Goal: Transaction & Acquisition: Purchase product/service

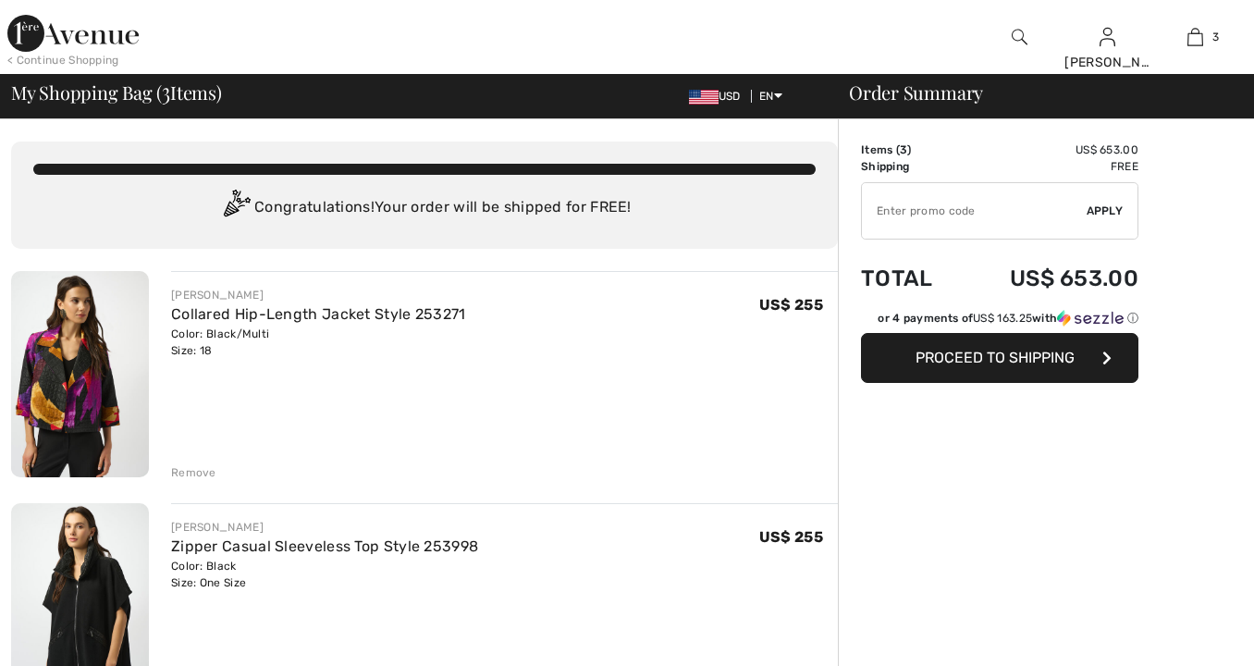
checkbox input "true"
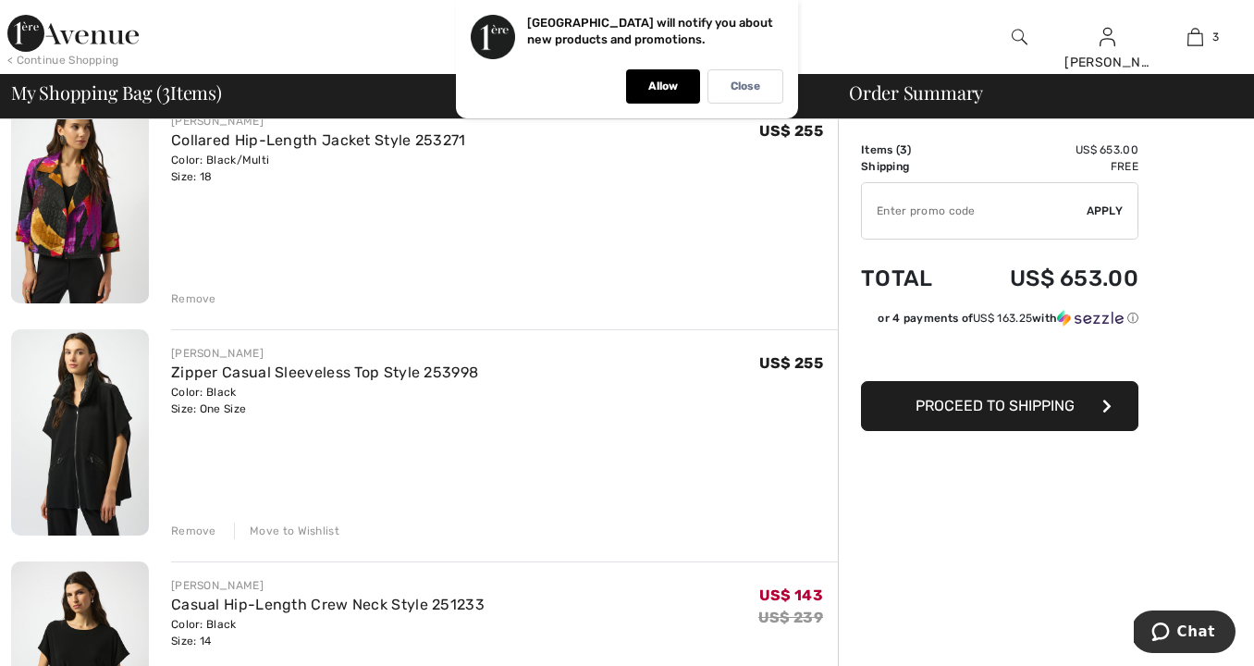
scroll to position [177, 0]
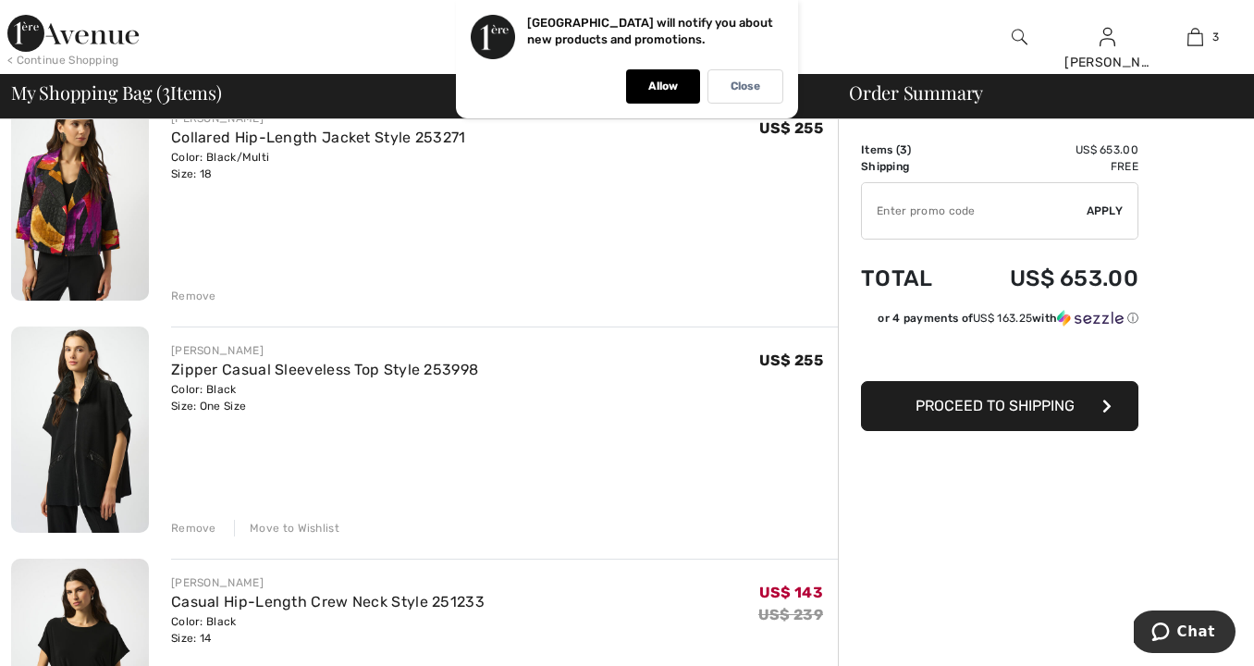
click at [297, 526] on div "Move to Wishlist" at bounding box center [286, 528] width 105 height 17
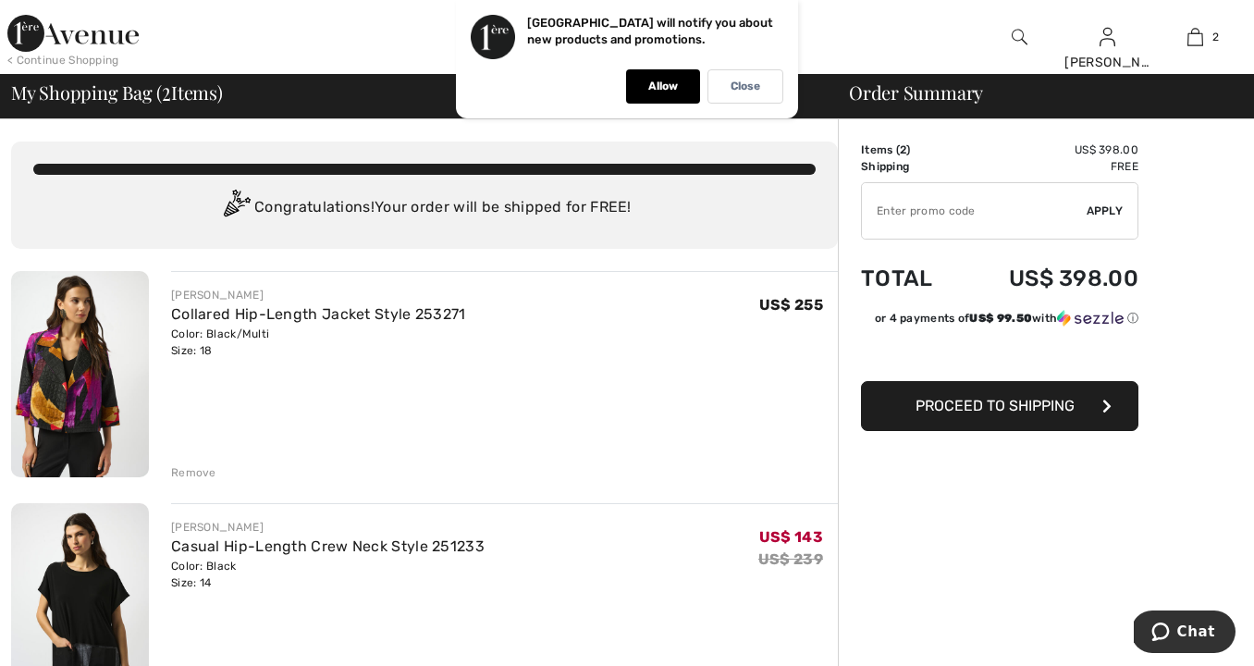
scroll to position [0, 0]
click at [92, 34] on img at bounding box center [72, 33] width 131 height 37
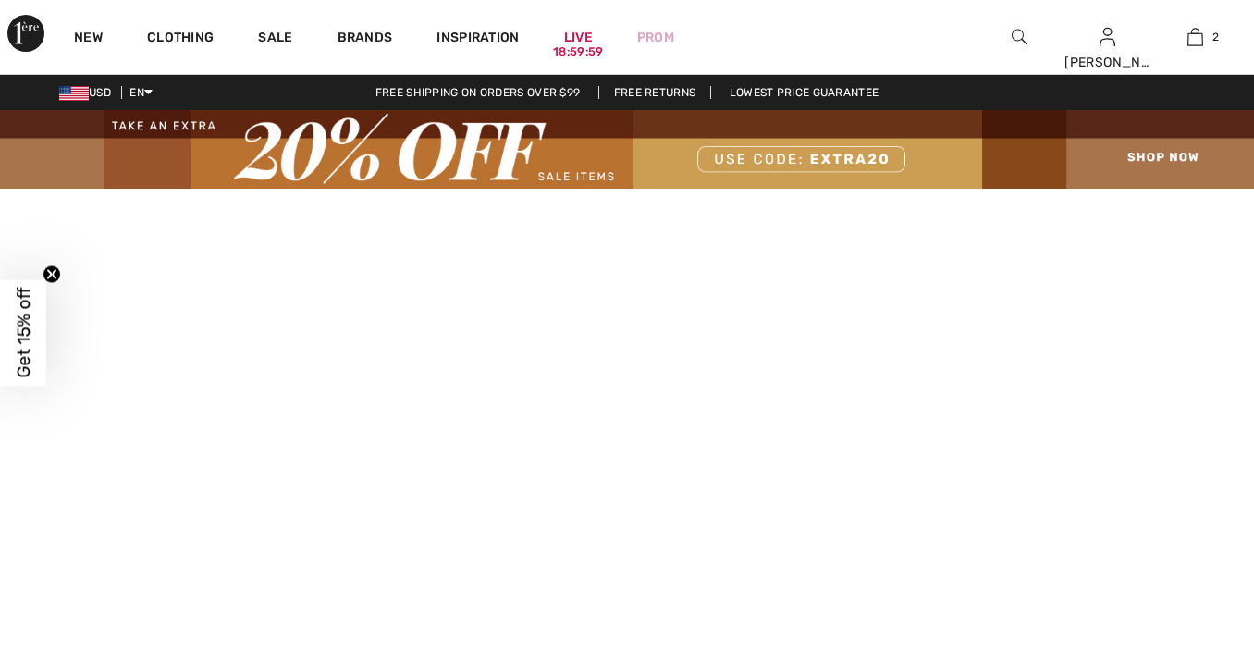
checkbox input "true"
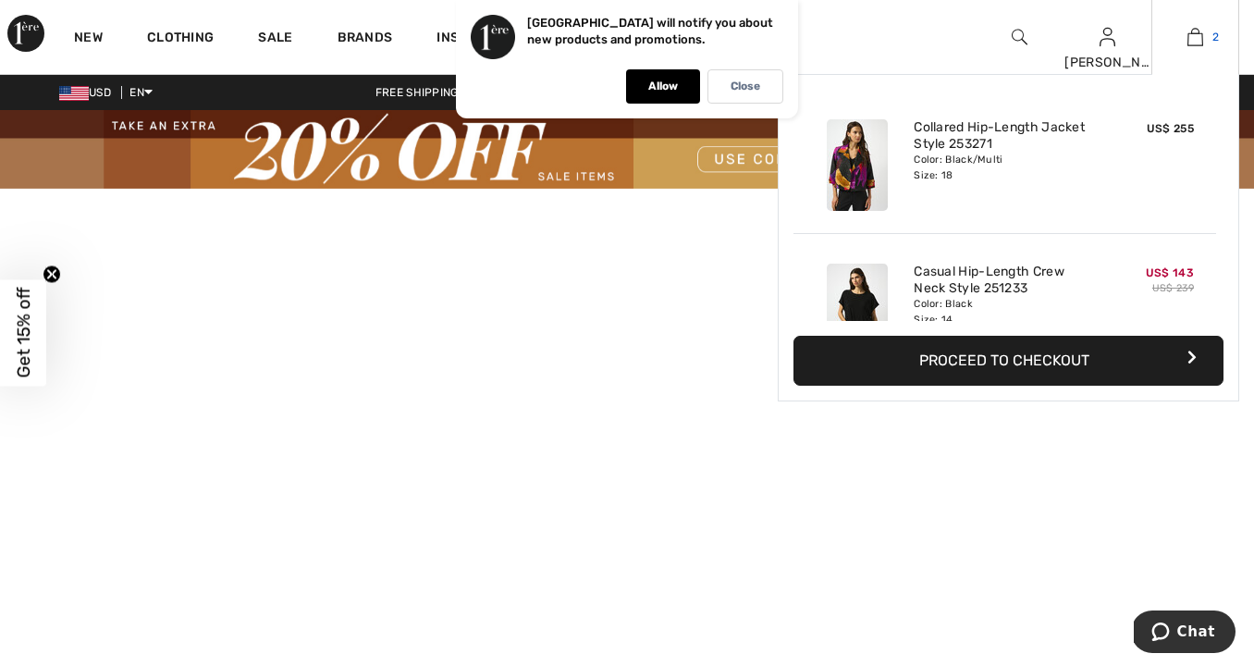
drag, startPoint x: 1197, startPoint y: 32, endPoint x: 1184, endPoint y: 43, distance: 17.1
click at [1197, 31] on img at bounding box center [1196, 37] width 16 height 22
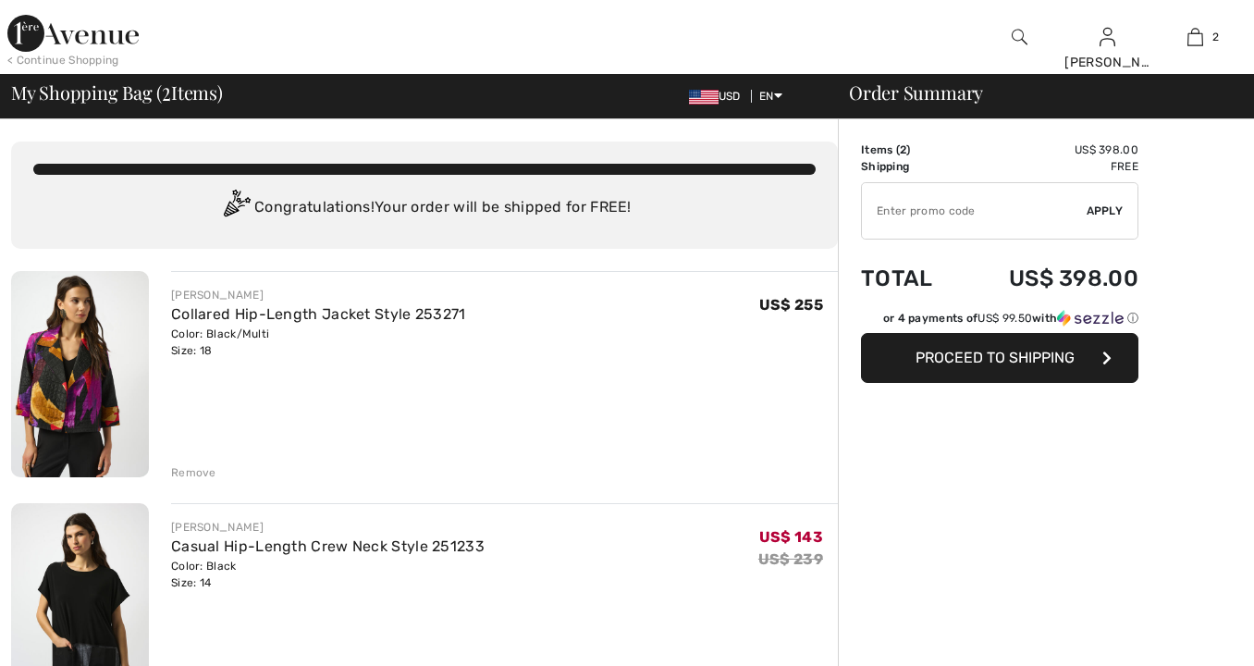
checkbox input "true"
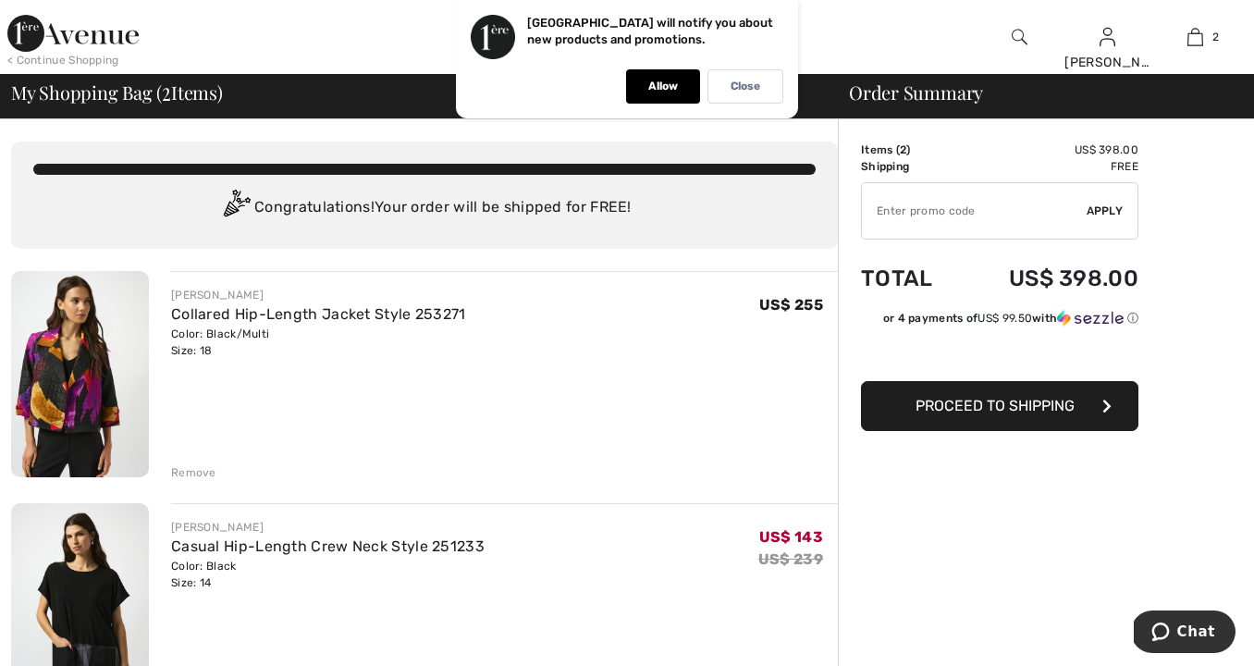
click at [893, 215] on input "TEXT" at bounding box center [974, 210] width 225 height 55
type input "EXTRA20"
click at [1104, 211] on span "Apply" at bounding box center [1105, 211] width 37 height 17
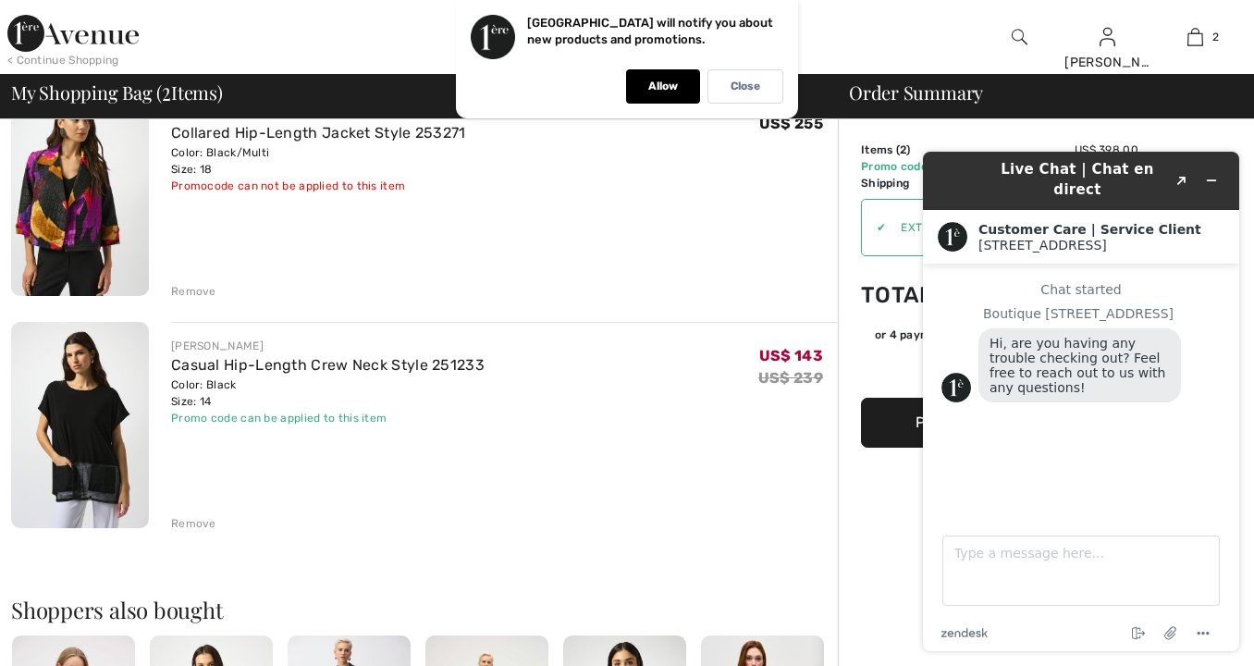
scroll to position [179, 0]
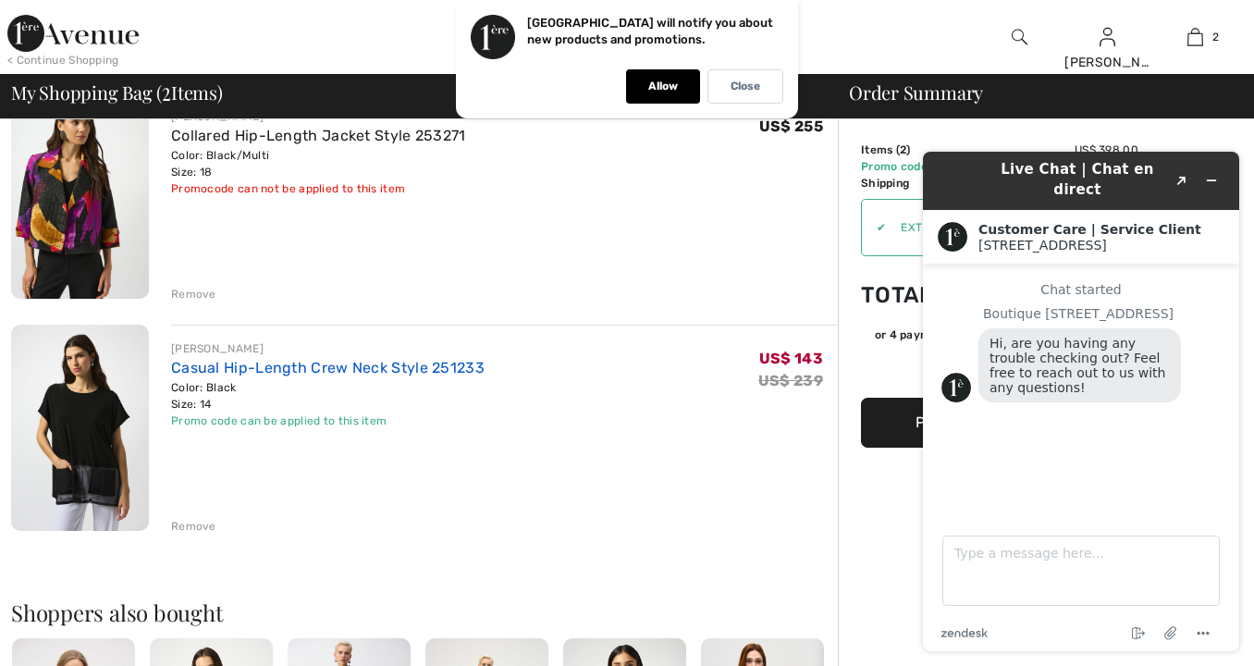
click at [340, 365] on link "Casual Hip-Length Crew Neck Style 251233" at bounding box center [328, 368] width 314 height 18
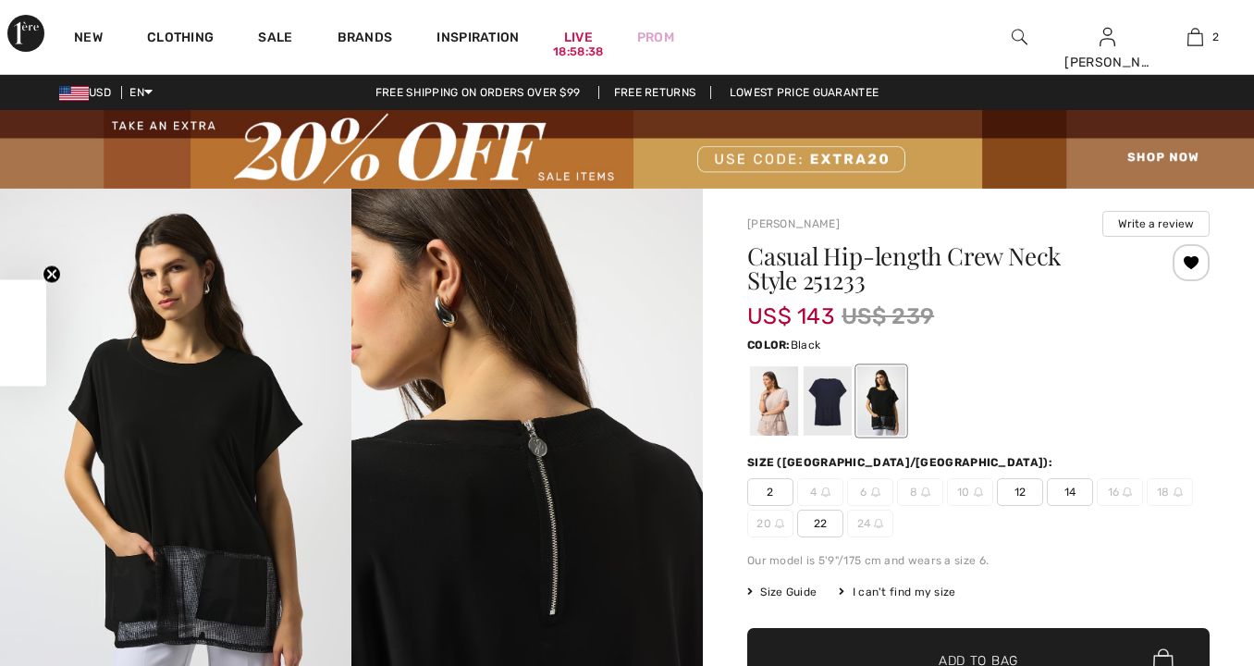
checkbox input "true"
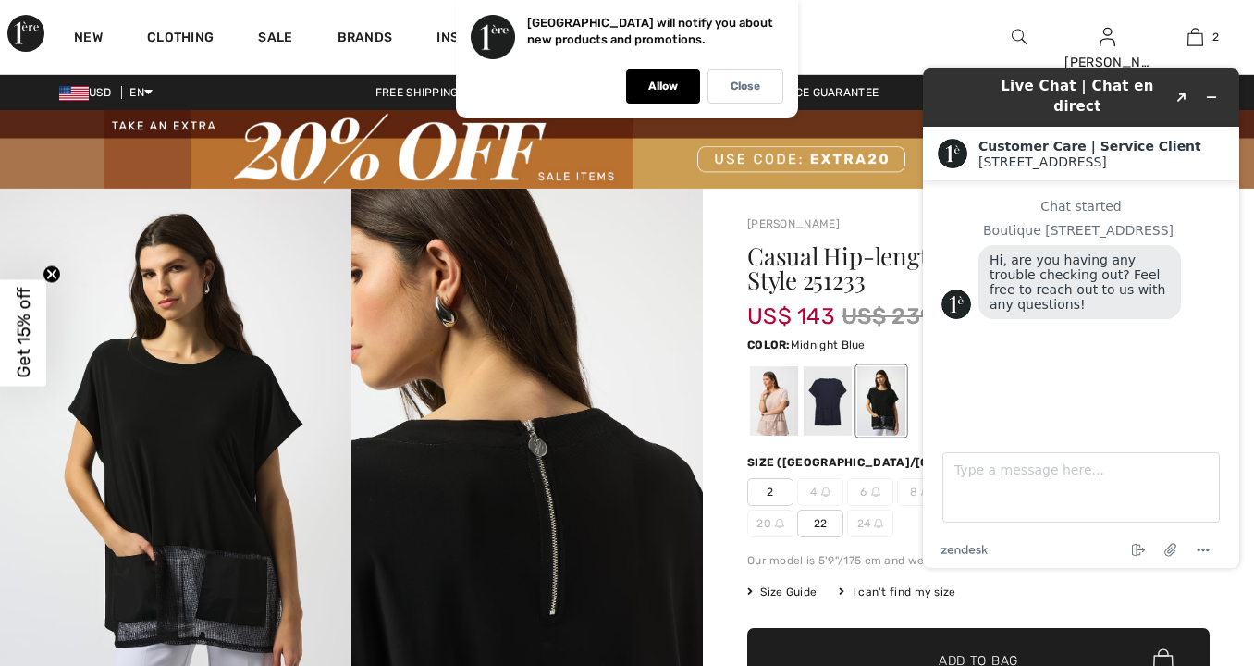
click at [822, 405] on div at bounding box center [828, 400] width 48 height 69
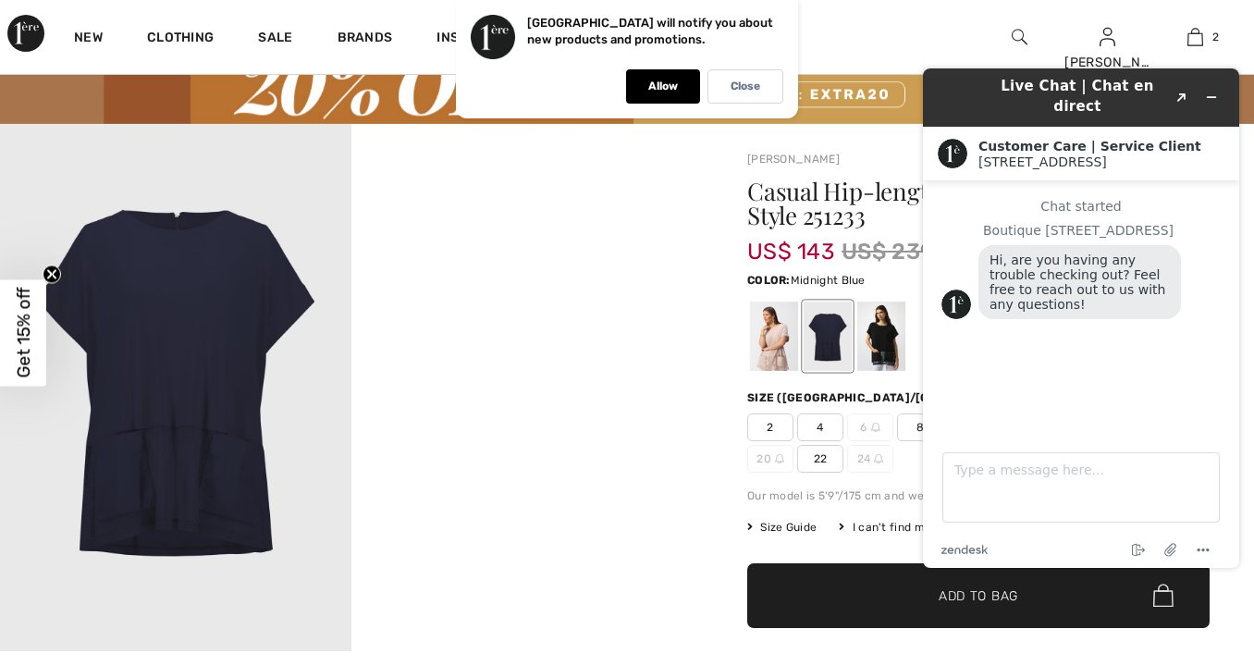
scroll to position [99, 0]
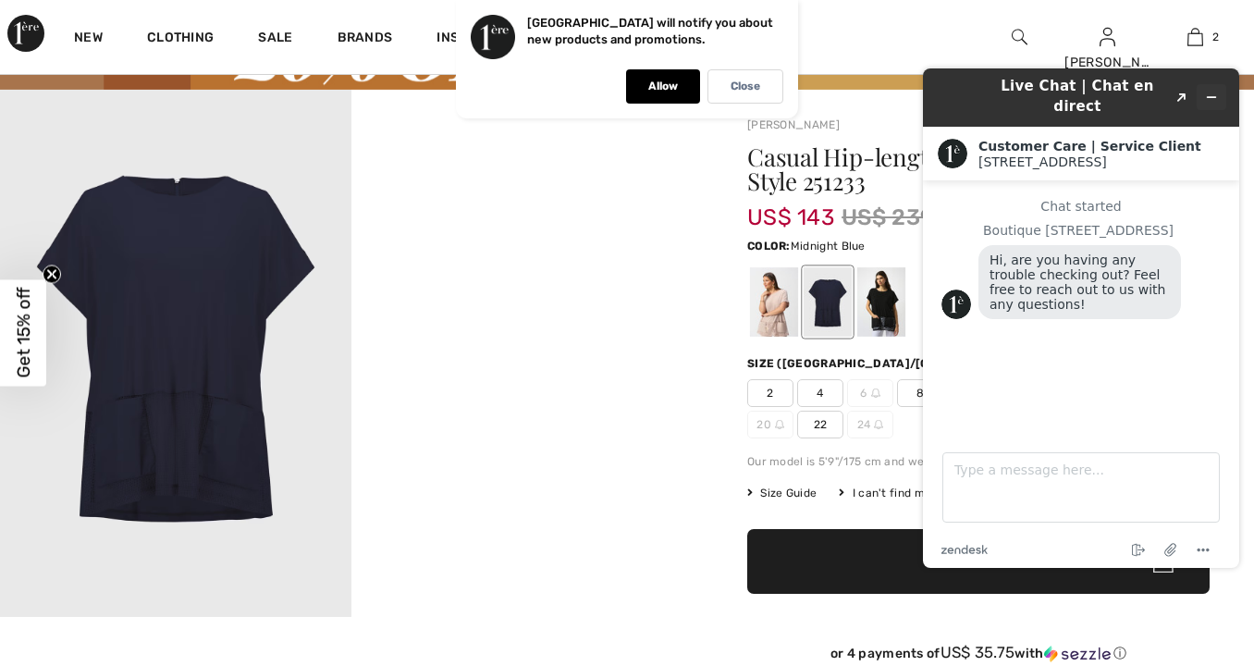
click at [1215, 91] on icon "Minimize widget" at bounding box center [1211, 97] width 13 height 13
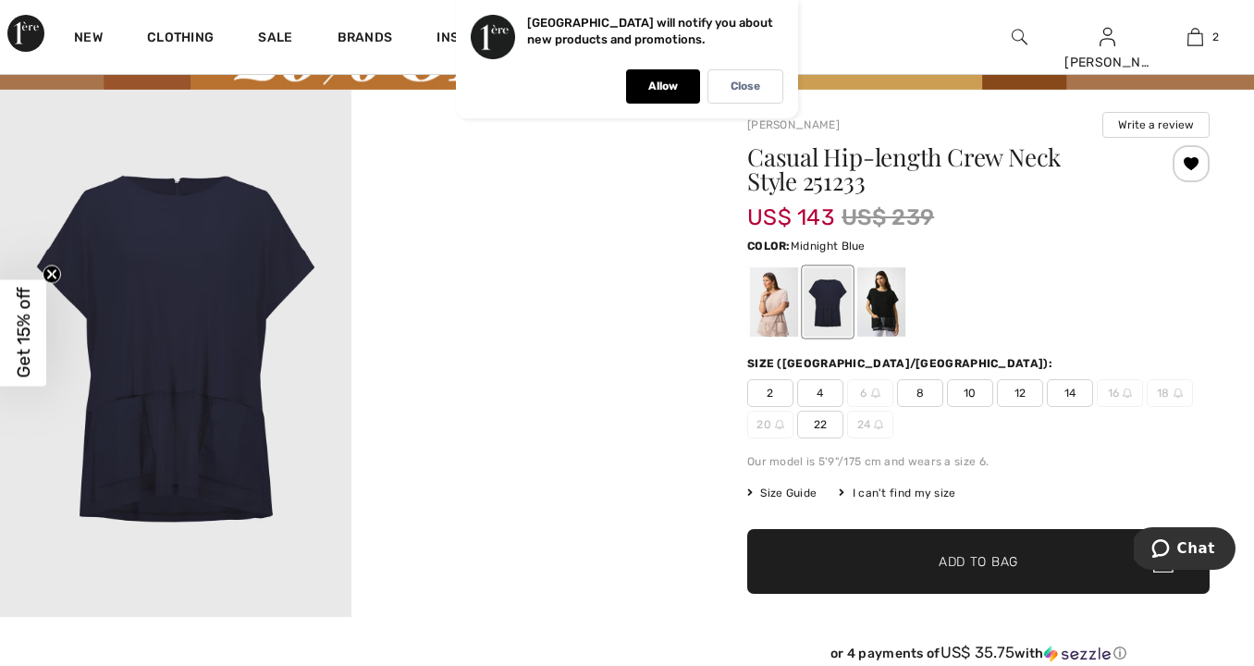
drag, startPoint x: 1066, startPoint y: 389, endPoint x: 1065, endPoint y: 405, distance: 15.8
click at [1066, 389] on span "14" at bounding box center [1070, 393] width 46 height 28
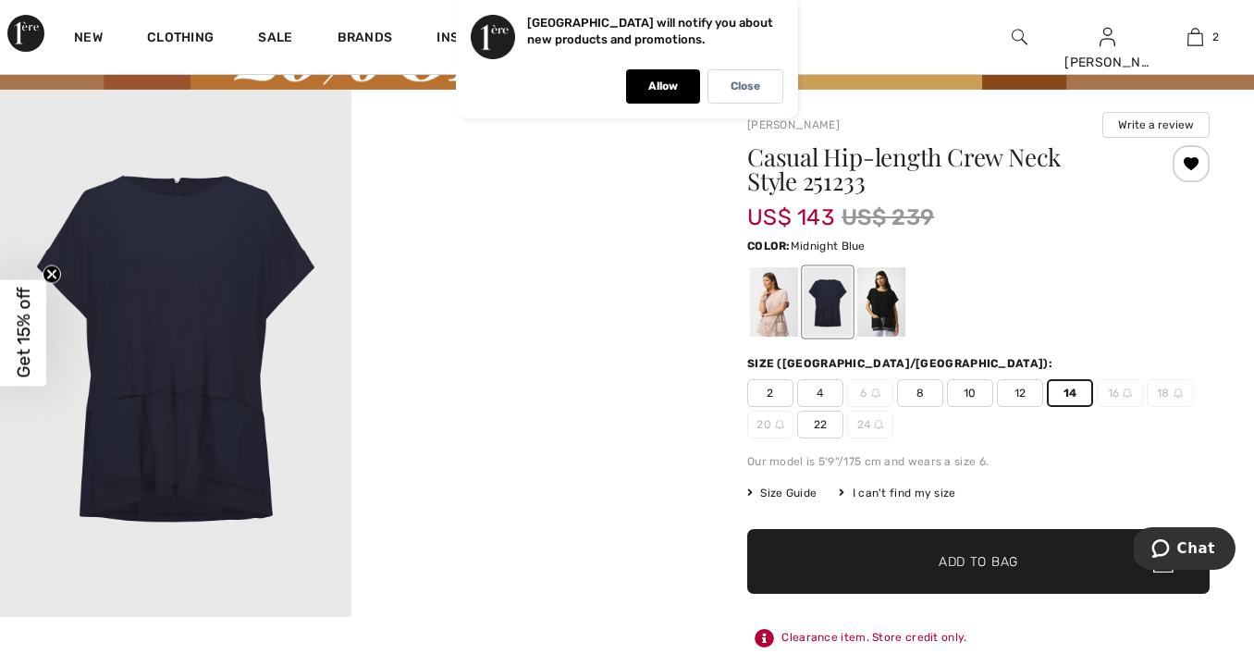
click at [991, 566] on span "Add to Bag" at bounding box center [979, 560] width 80 height 19
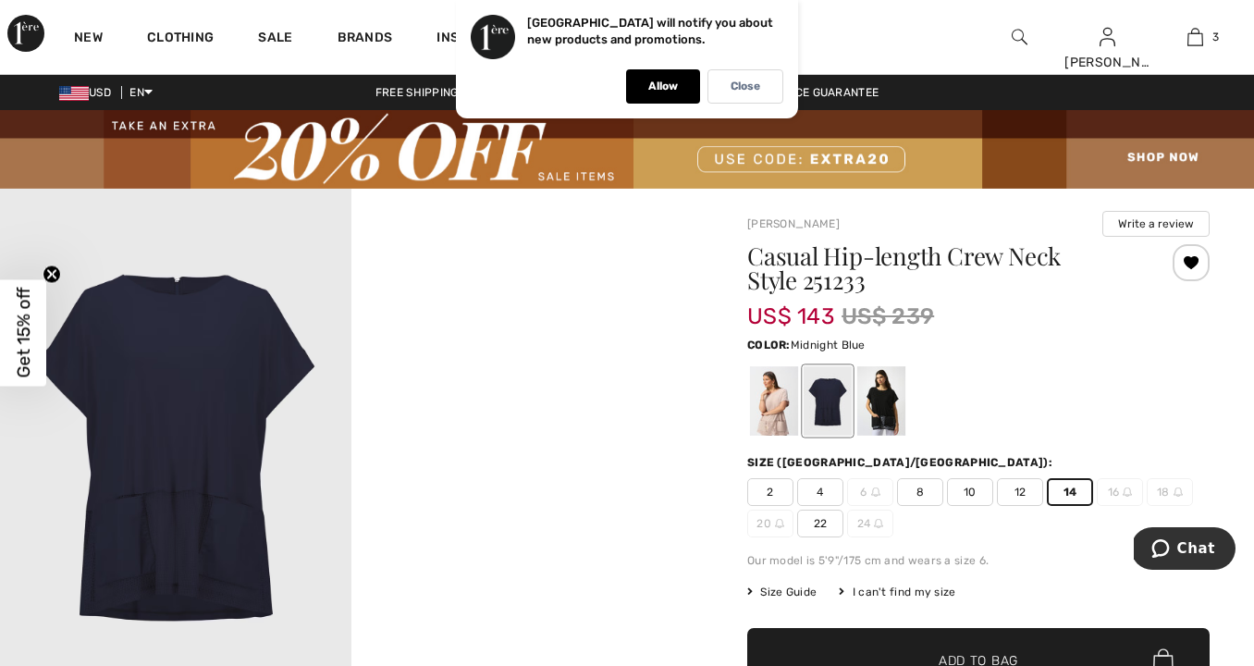
scroll to position [0, 0]
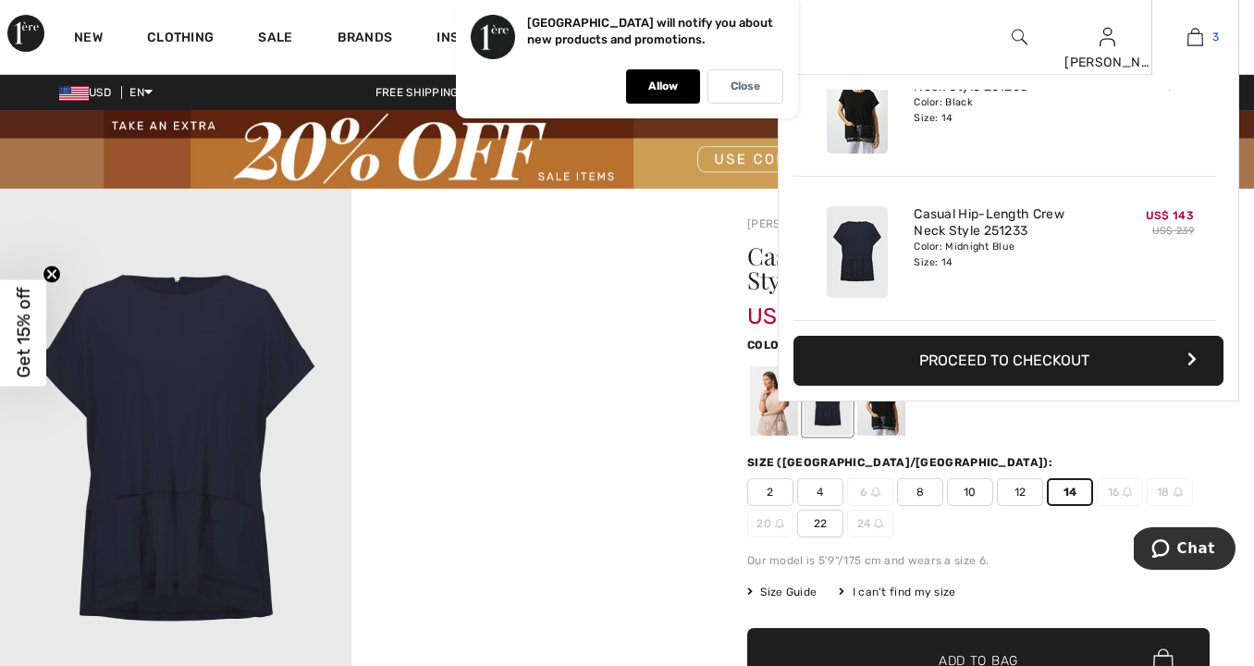
click at [1199, 32] on img at bounding box center [1196, 37] width 16 height 22
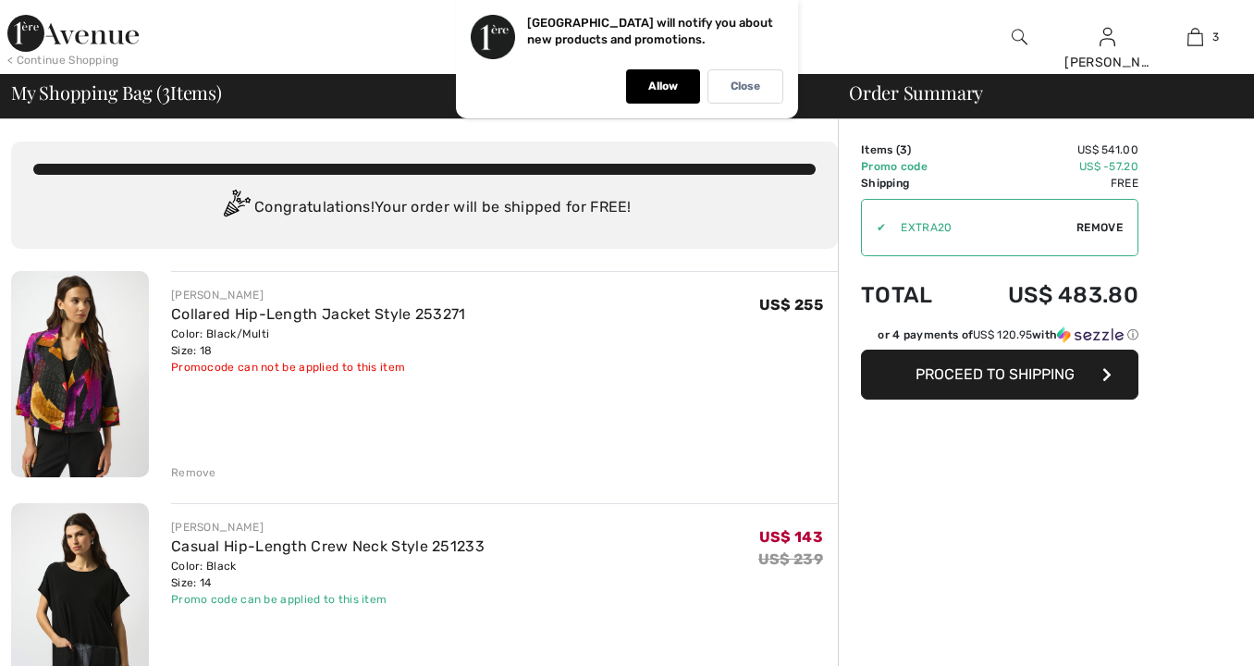
checkbox input "true"
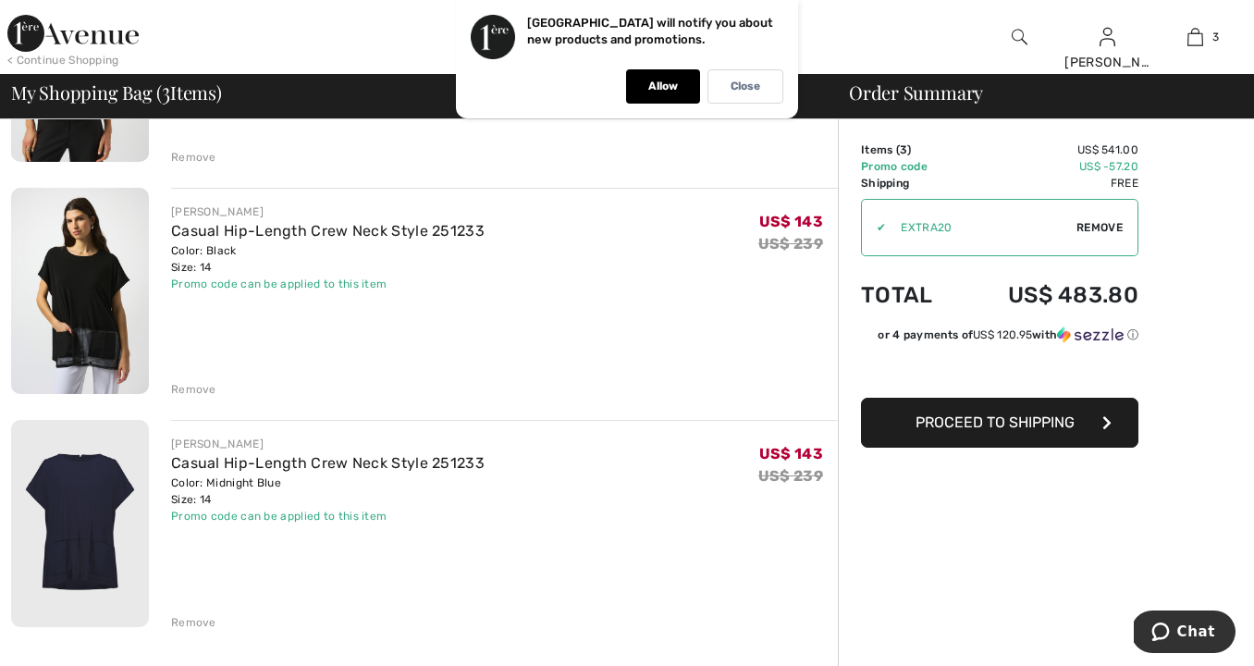
scroll to position [321, 0]
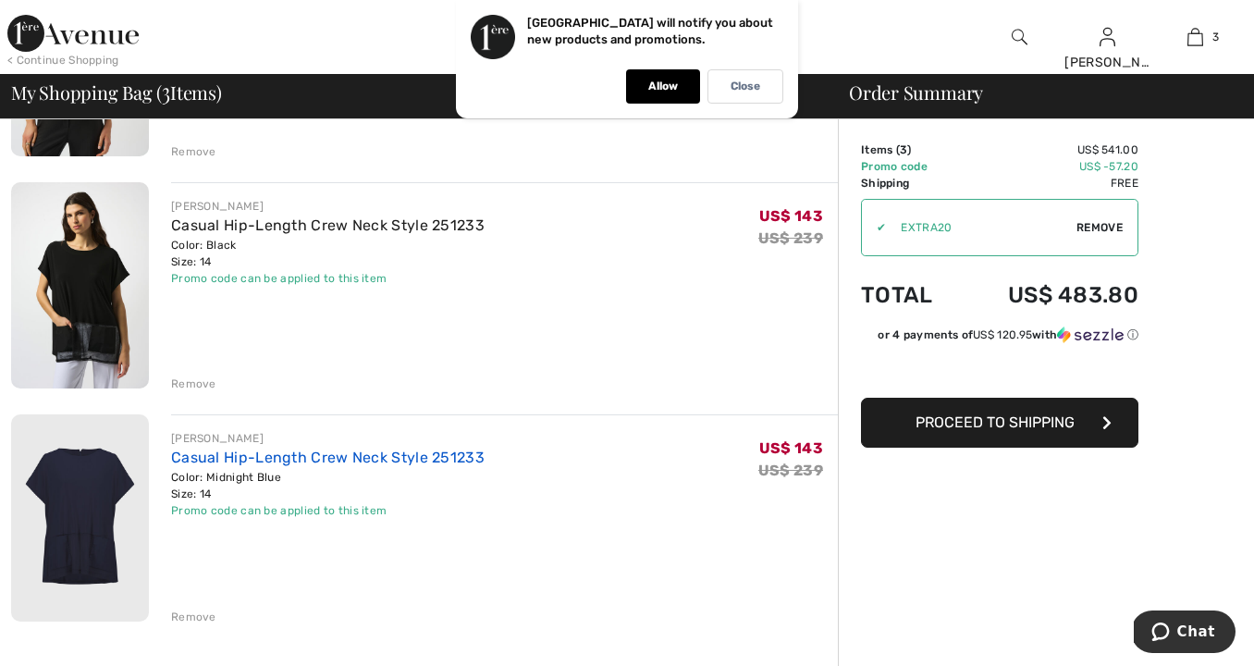
click at [312, 455] on link "Casual Hip-Length Crew Neck Style 251233" at bounding box center [328, 458] width 314 height 18
click at [310, 455] on link "Casual Hip-Length Crew Neck Style 251233" at bounding box center [328, 458] width 314 height 18
click at [317, 457] on link "Casual Hip-Length Crew Neck Style 251233" at bounding box center [328, 458] width 314 height 18
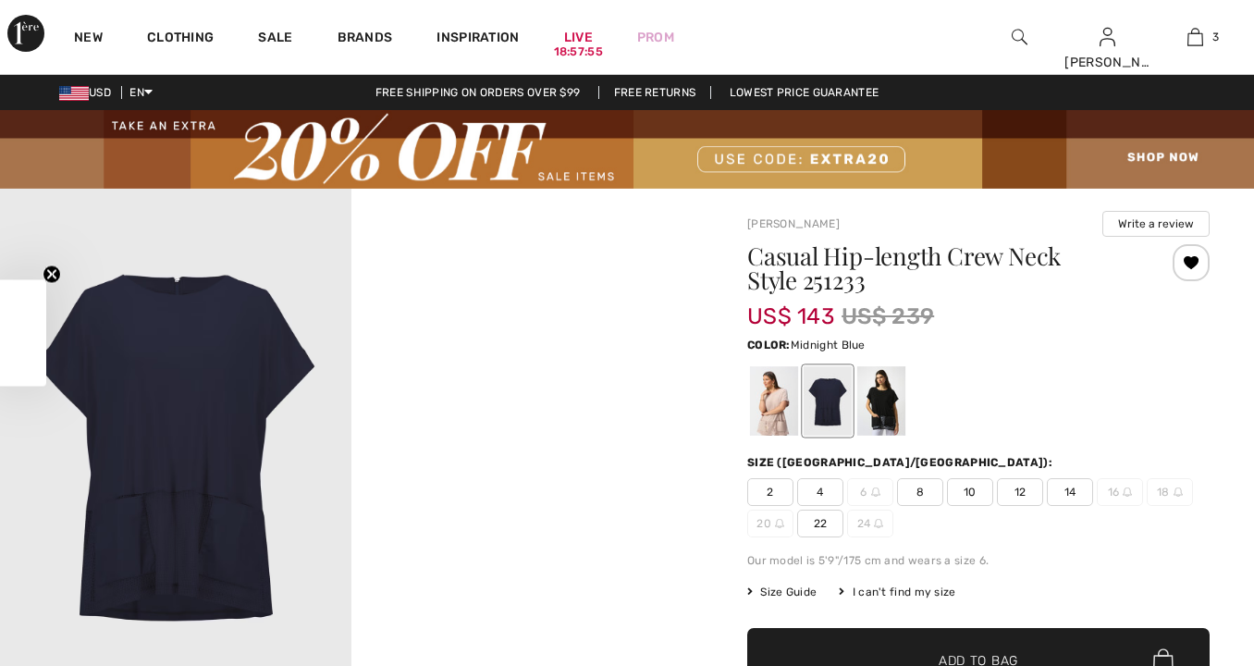
checkbox input "true"
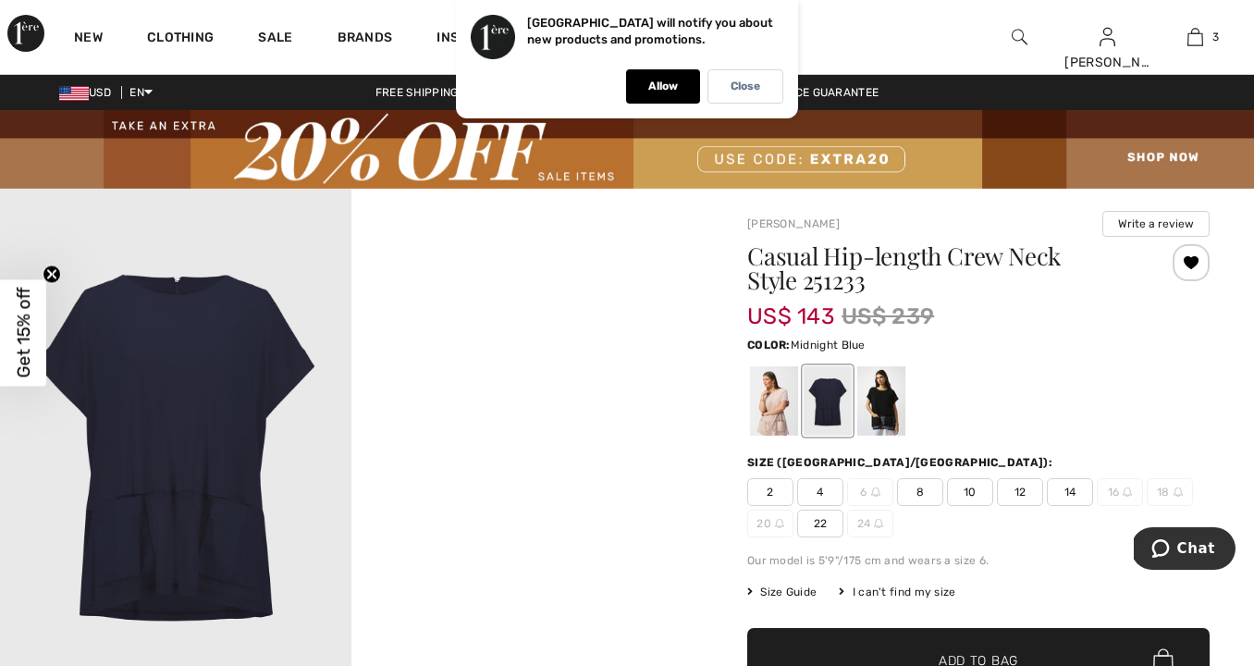
click at [202, 521] on img at bounding box center [175, 452] width 351 height 527
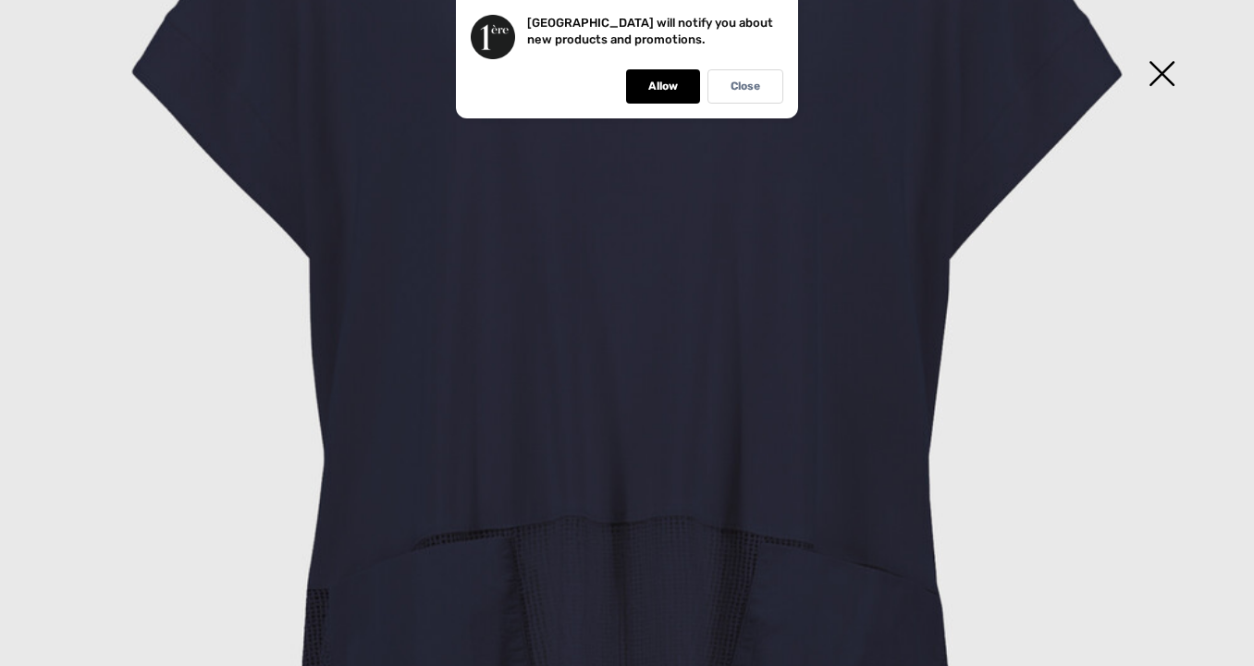
scroll to position [498, 0]
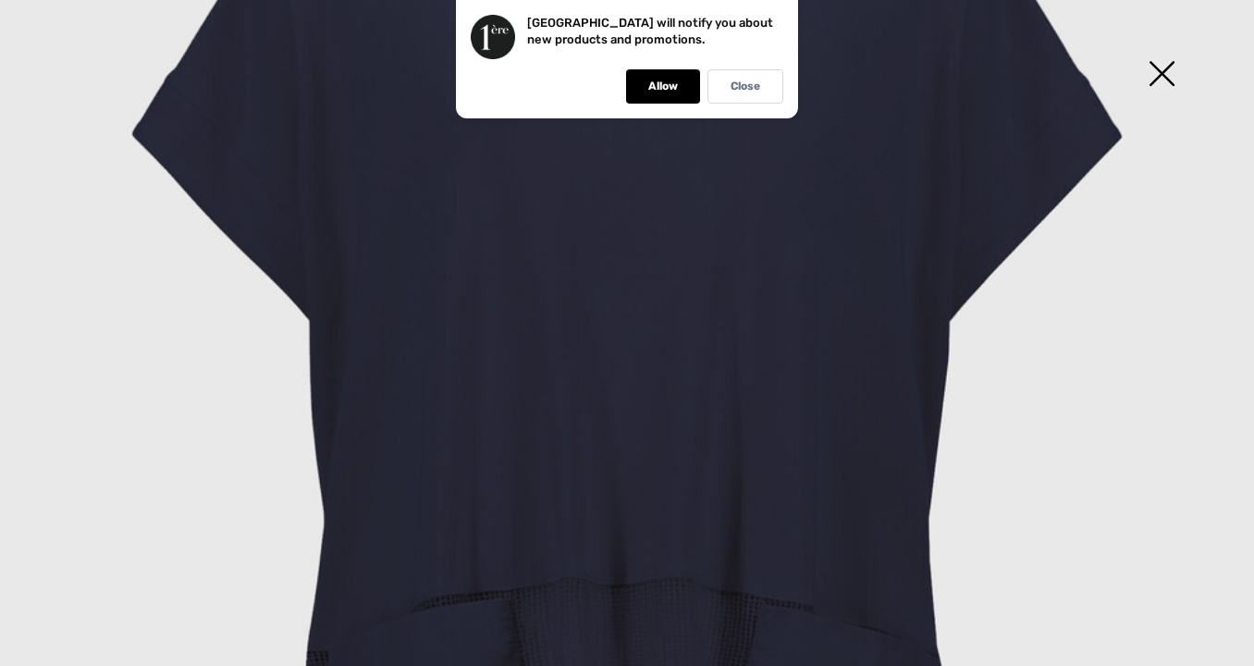
drag, startPoint x: 1166, startPoint y: 71, endPoint x: 1153, endPoint y: 104, distance: 34.9
click at [1166, 71] on img at bounding box center [1161, 75] width 92 height 95
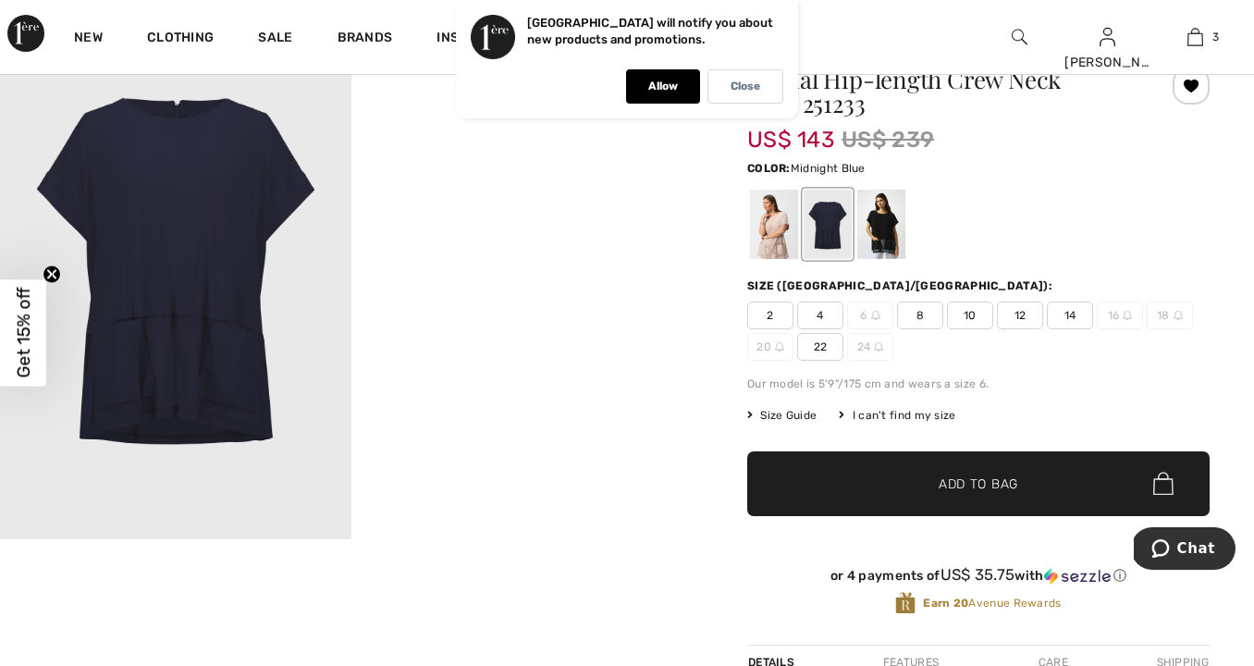
scroll to position [193, 0]
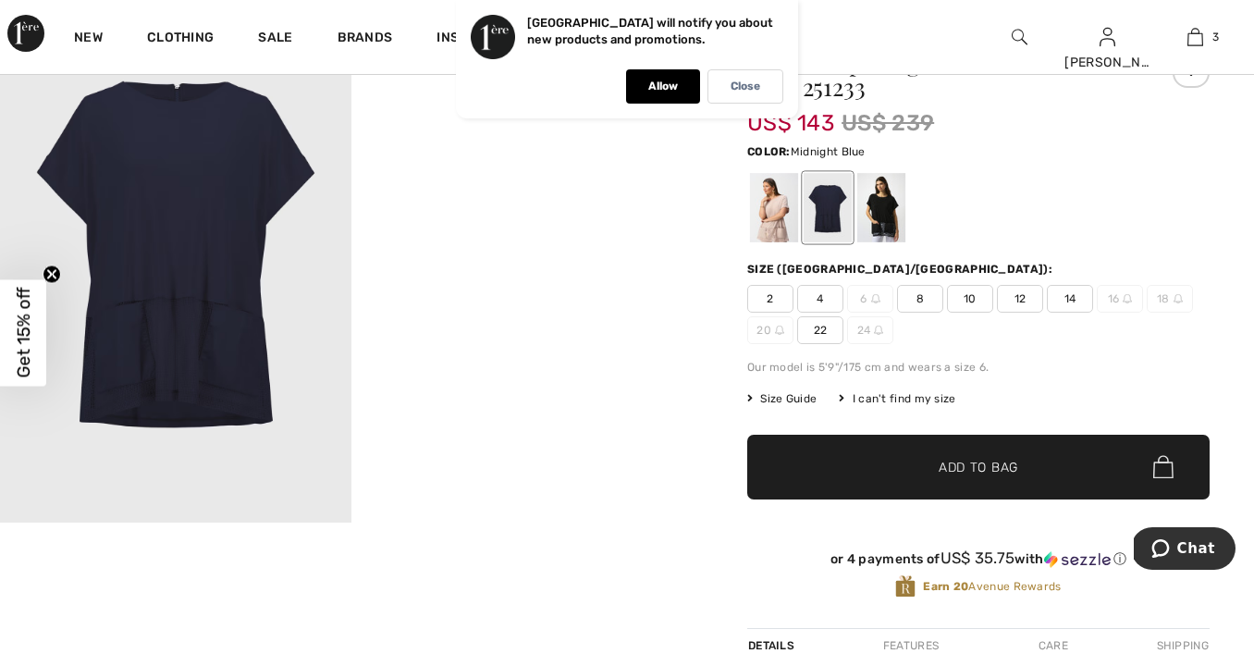
click at [799, 395] on span "Size Guide" at bounding box center [781, 398] width 69 height 17
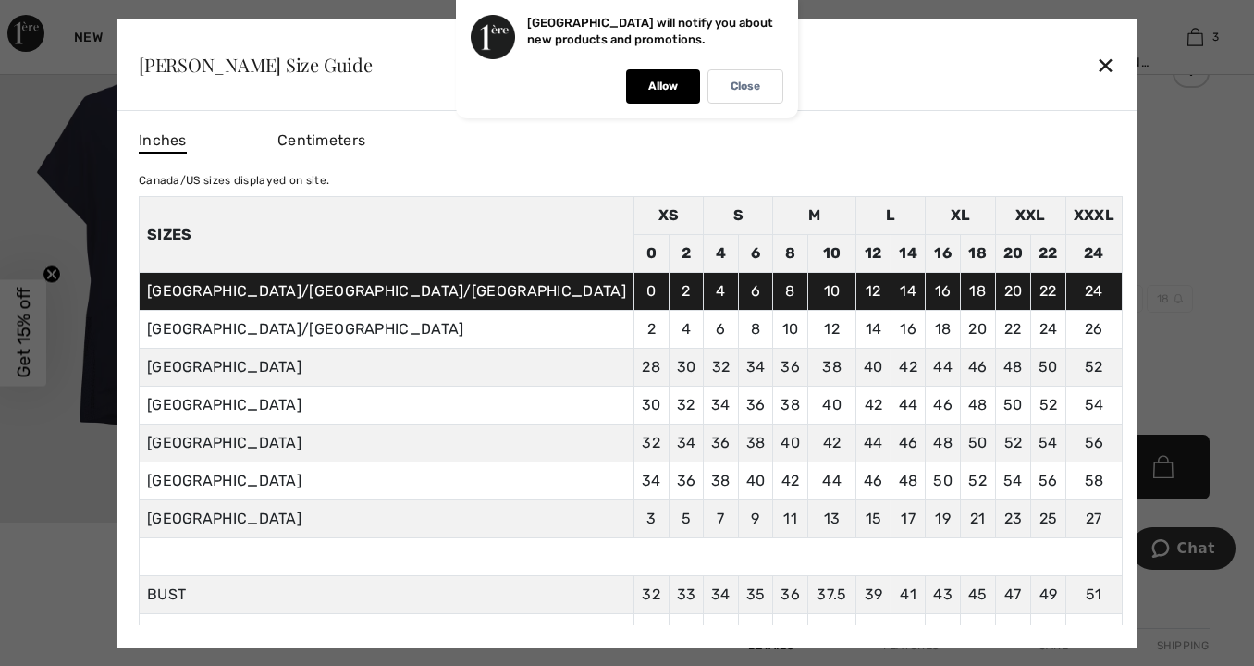
click at [1078, 238] on div at bounding box center [627, 333] width 1254 height 666
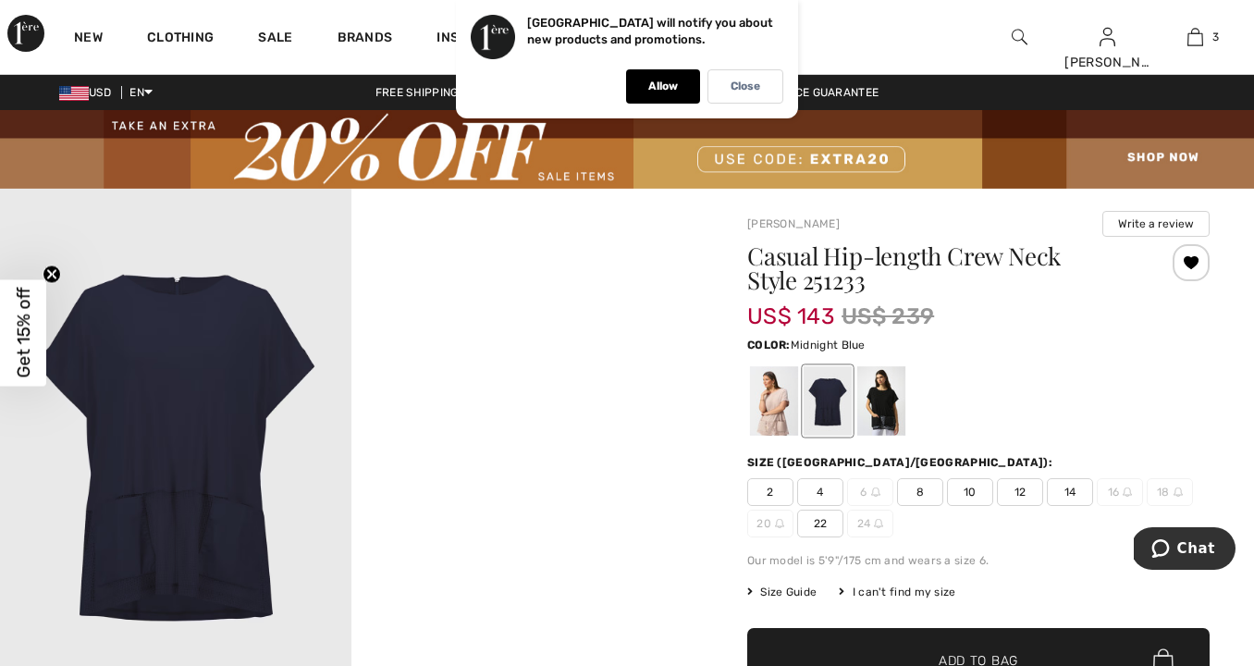
scroll to position [0, 0]
